Goal: Task Accomplishment & Management: Use online tool/utility

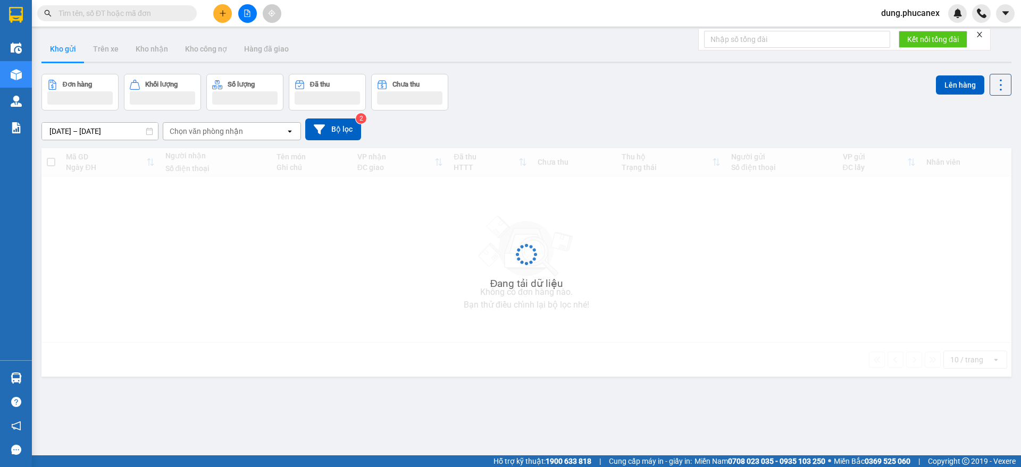
click at [158, 16] on input "text" at bounding box center [120, 13] width 125 height 12
paste input "DK0810250006"
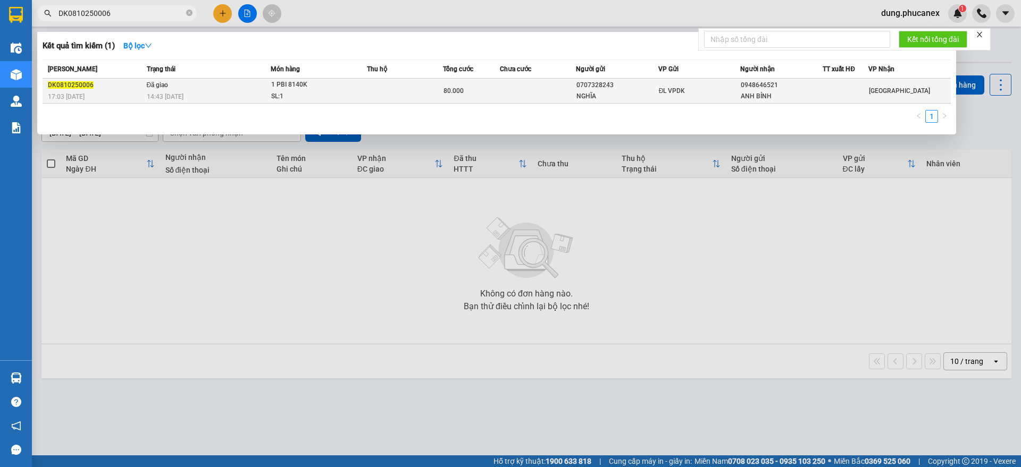
type input "DK0810250006"
click at [494, 91] on div "80.000" at bounding box center [471, 91] width 56 height 12
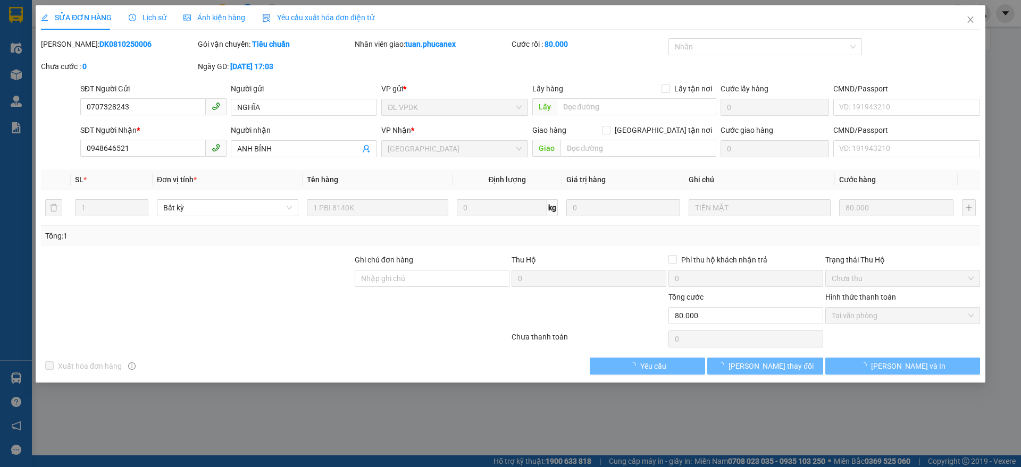
type input "0707328243"
type input "NGHĨA"
type input "0948646521"
type input "ANH BỈNH"
type input "0"
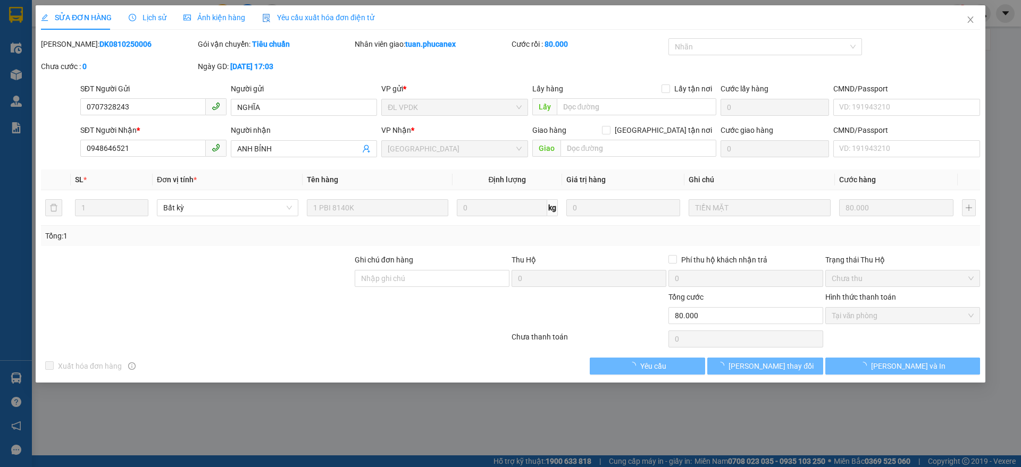
type input "80.000"
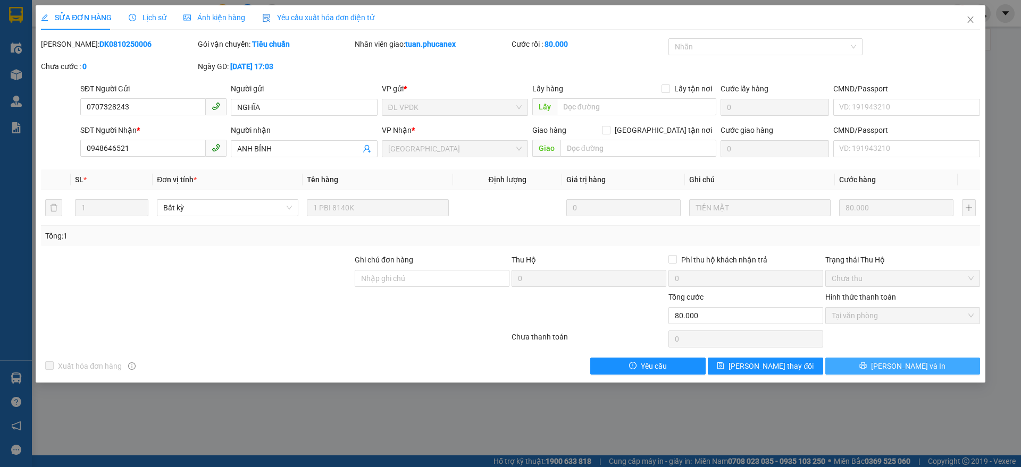
click at [952, 364] on button "[PERSON_NAME] và In" at bounding box center [902, 366] width 155 height 17
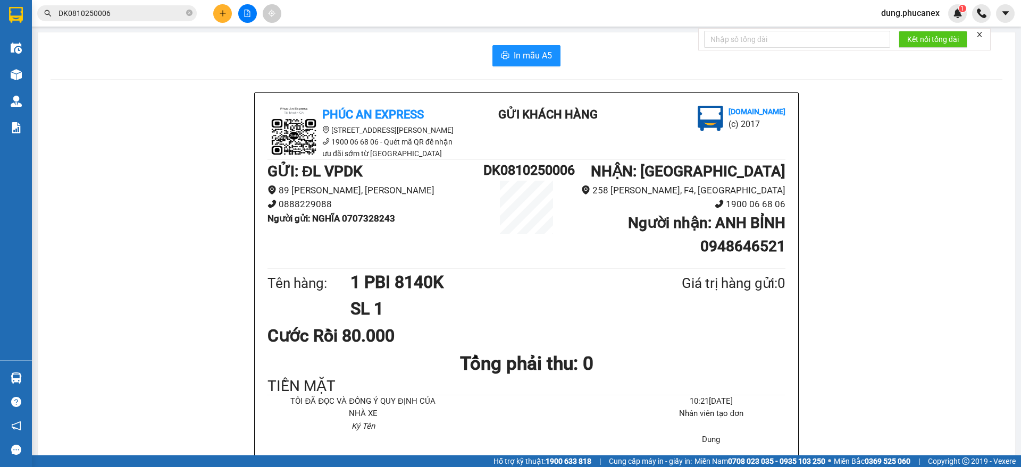
click at [980, 33] on icon "close" at bounding box center [979, 34] width 5 height 5
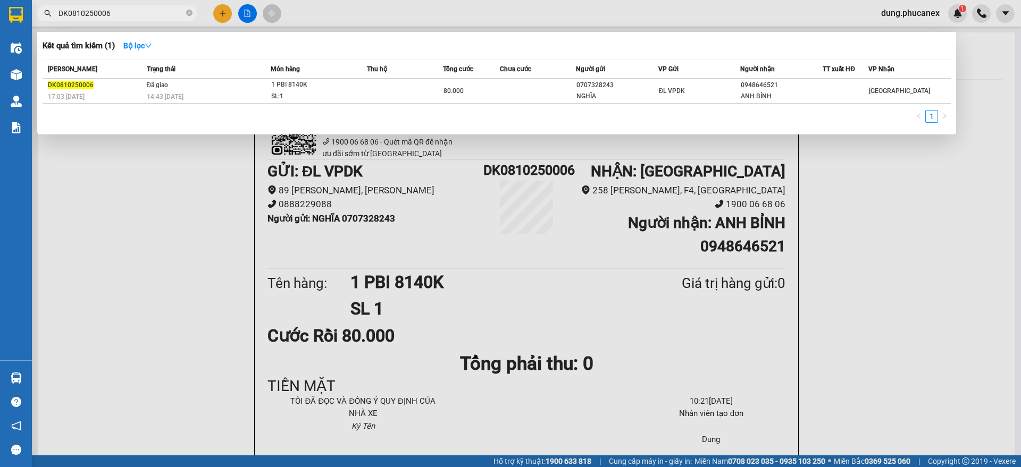
click at [150, 9] on input "DK0810250006" at bounding box center [120, 13] width 125 height 12
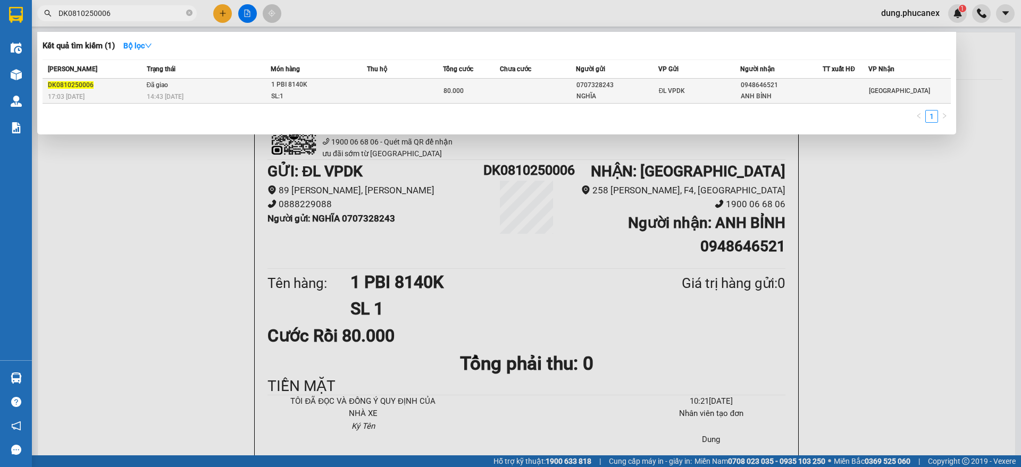
click at [183, 87] on td "Đã giao 14:43 [DATE]" at bounding box center [207, 91] width 127 height 25
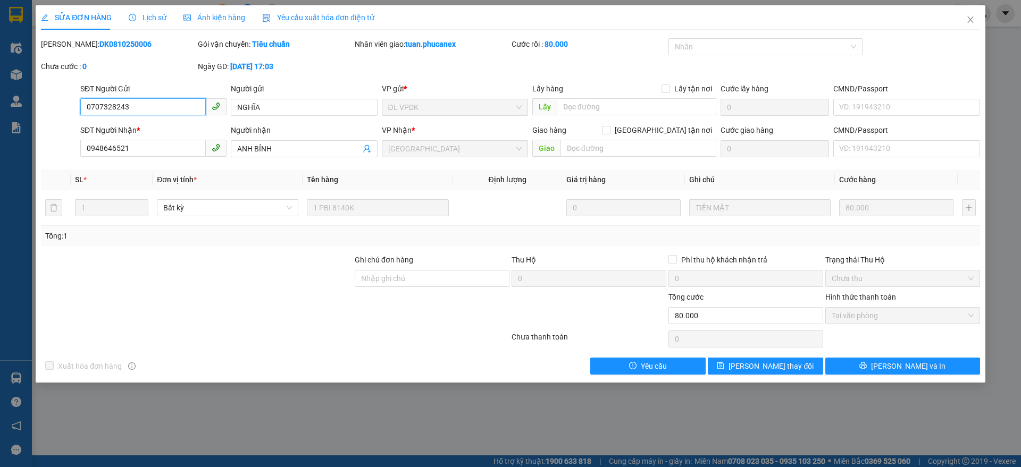
type input "0707328243"
type input "NGHĨA"
type input "0948646521"
type input "ANH BỈNH"
type input "0"
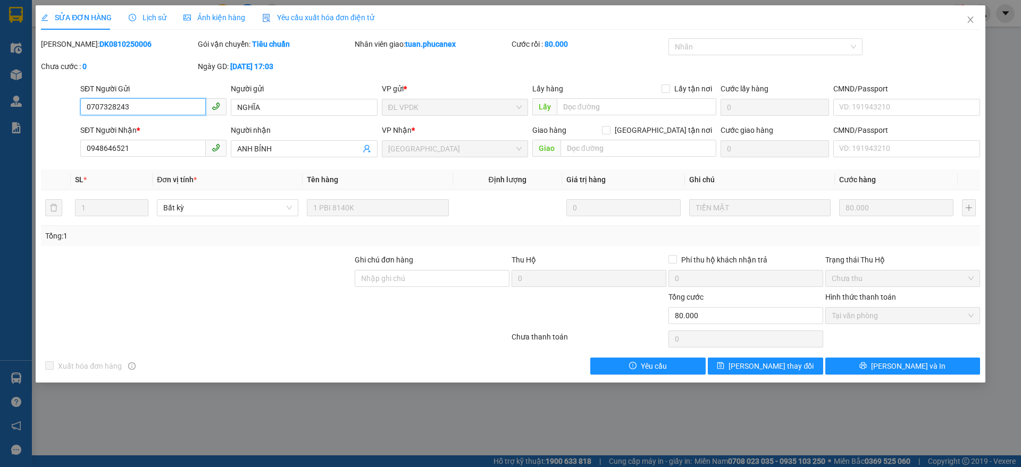
type input "80.000"
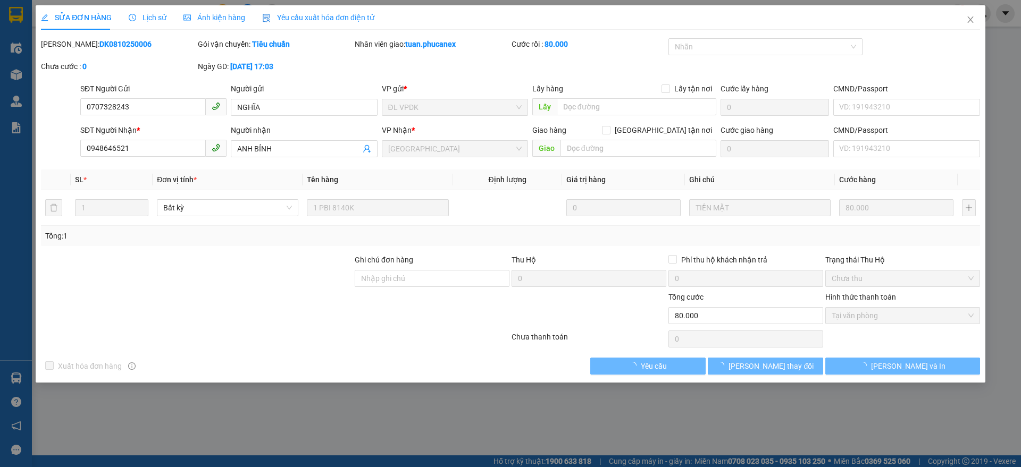
click at [145, 18] on span "Lịch sử" at bounding box center [148, 17] width 38 height 9
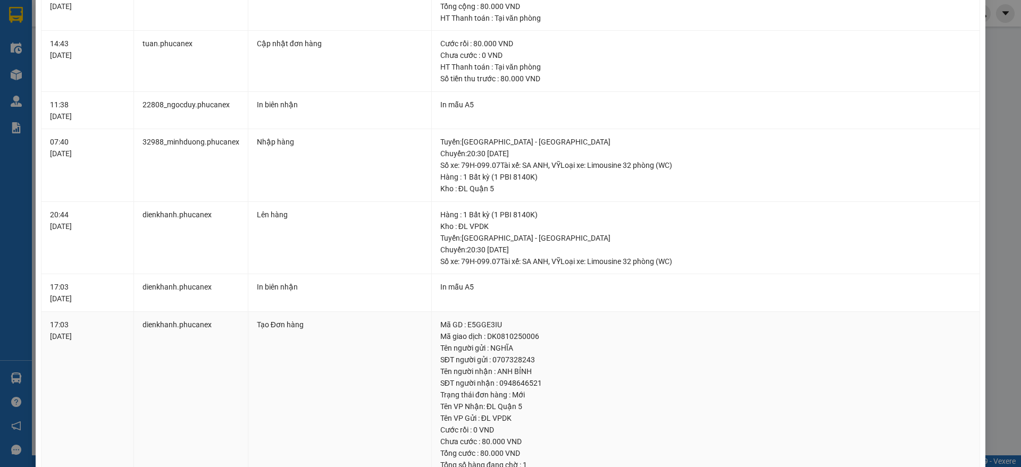
scroll to position [132, 0]
